Goal: Transaction & Acquisition: Purchase product/service

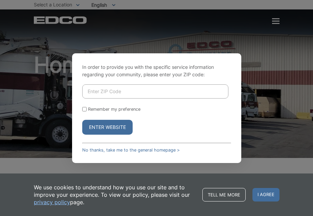
click at [93, 88] on input "Enter ZIP Code" at bounding box center [155, 91] width 146 height 14
type input "92040"
click at [83, 108] on input "Remember my preference" at bounding box center [84, 109] width 4 height 4
checkbox input "true"
click at [100, 129] on button "Enter Website" at bounding box center [107, 127] width 50 height 15
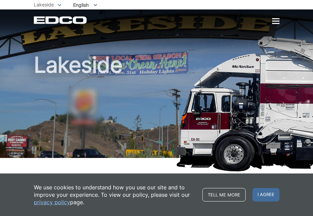
click at [260, 70] on h1 "Lakeside" at bounding box center [156, 107] width 245 height 107
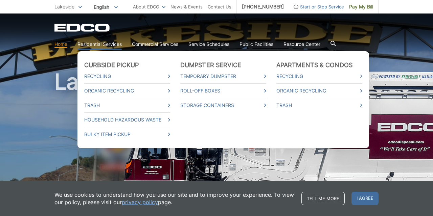
click at [101, 42] on link "Residential Services" at bounding box center [99, 44] width 44 height 7
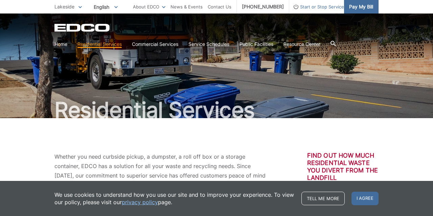
click at [359, 5] on span "Pay My Bill" at bounding box center [361, 6] width 24 height 7
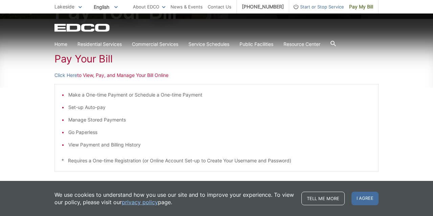
scroll to position [100, 0]
click at [90, 76] on p "Click Here to View, Pay, and Manage Your Bill Online" at bounding box center [216, 74] width 324 height 7
click at [90, 74] on p "Click Here to View, Pay, and Manage Your Bill Online" at bounding box center [216, 74] width 324 height 7
click at [90, 77] on p "Click Here to View, Pay, and Manage Your Bill Online" at bounding box center [216, 74] width 324 height 7
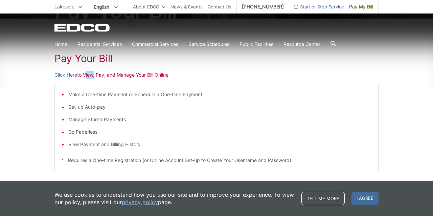
click at [87, 76] on p "Click Here to View, Pay, and Manage Your Bill Online" at bounding box center [216, 74] width 324 height 7
click at [102, 75] on p "Click Here to View, Pay, and Manage Your Bill Online" at bounding box center [216, 74] width 324 height 7
click at [91, 76] on p "Click Here to View, Pay, and Manage Your Bill Online" at bounding box center [216, 74] width 324 height 7
click at [71, 75] on link "Click Here" at bounding box center [65, 74] width 23 height 7
